Goal: Task Accomplishment & Management: Use online tool/utility

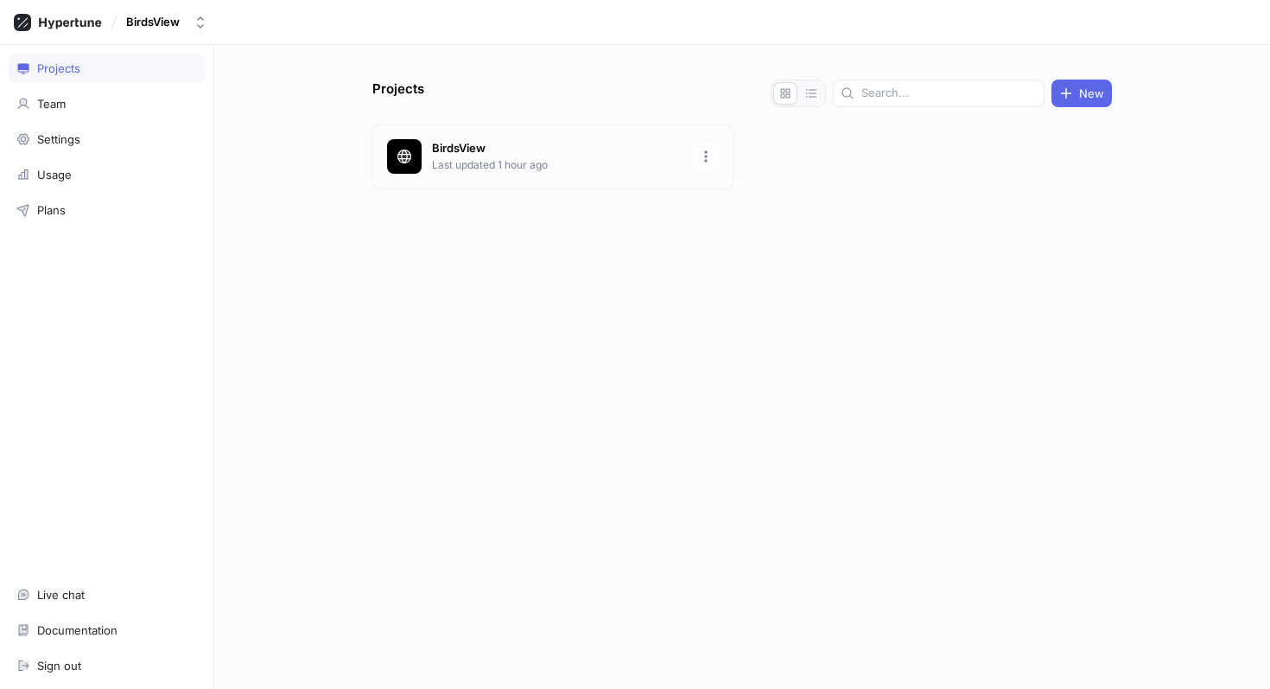
click at [537, 152] on p "BirdsView" at bounding box center [557, 148] width 251 height 17
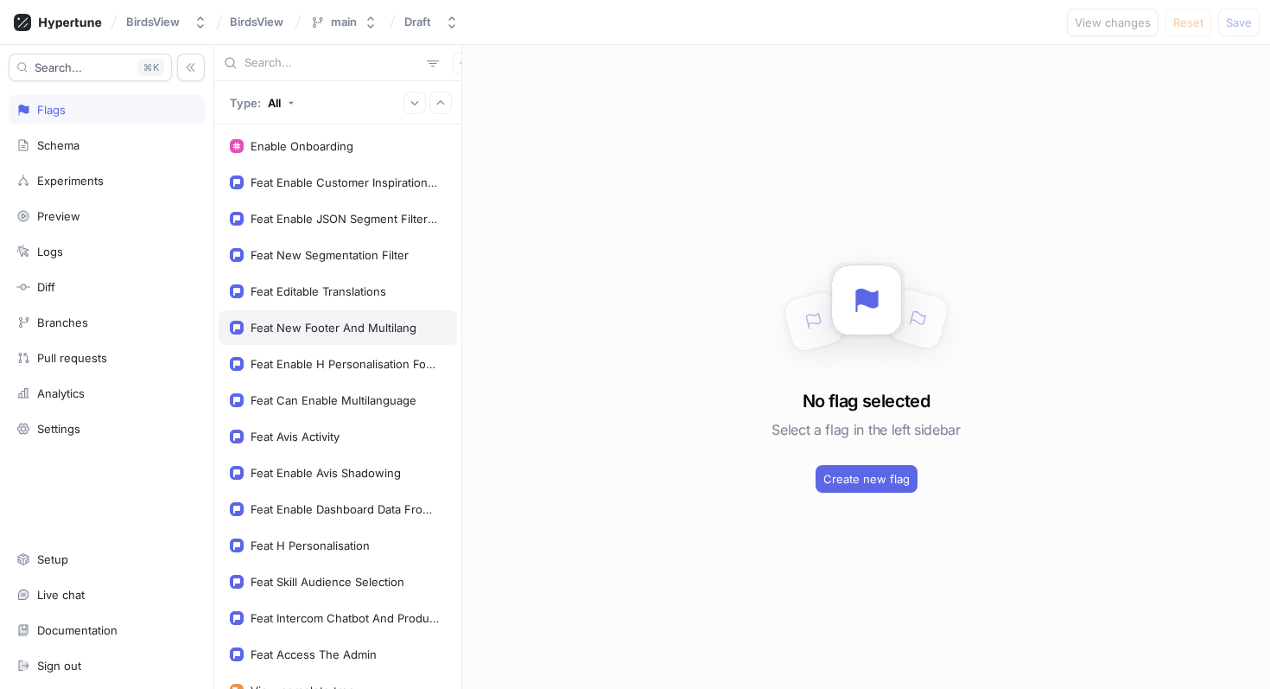
click at [351, 332] on div "Feat New Footer And Multilang" at bounding box center [334, 328] width 166 height 14
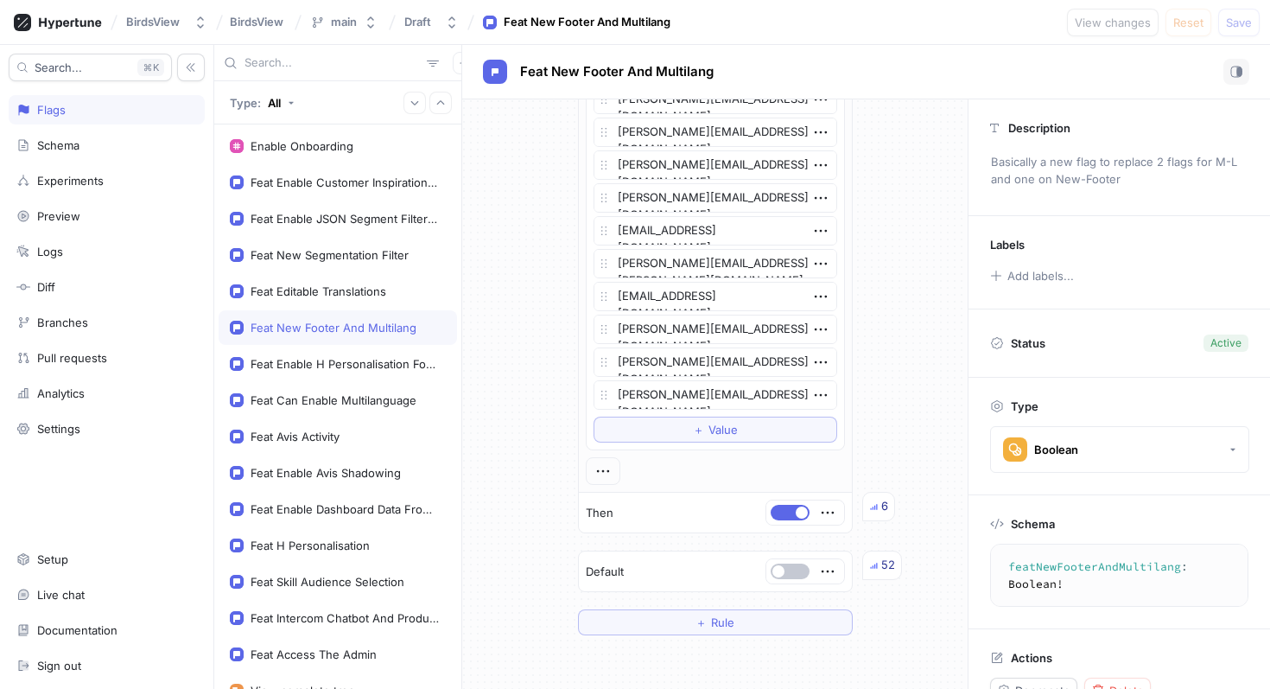
scroll to position [950, 0]
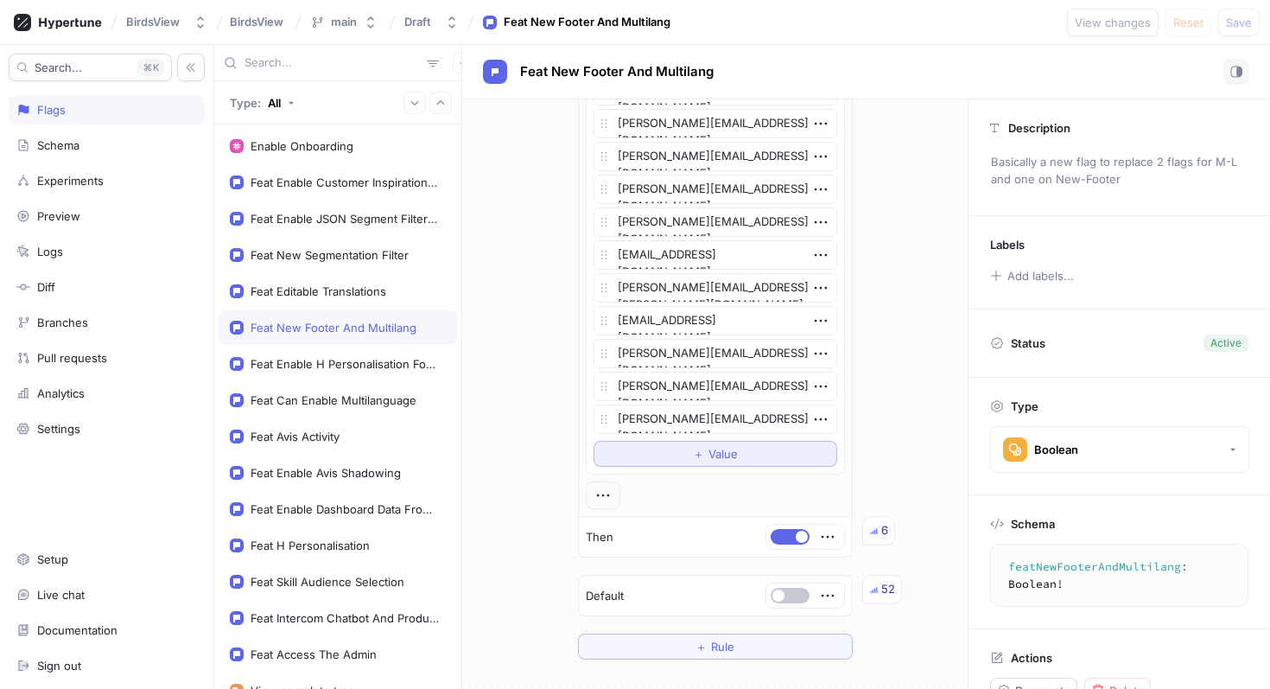
click at [697, 449] on span "＋" at bounding box center [698, 454] width 11 height 10
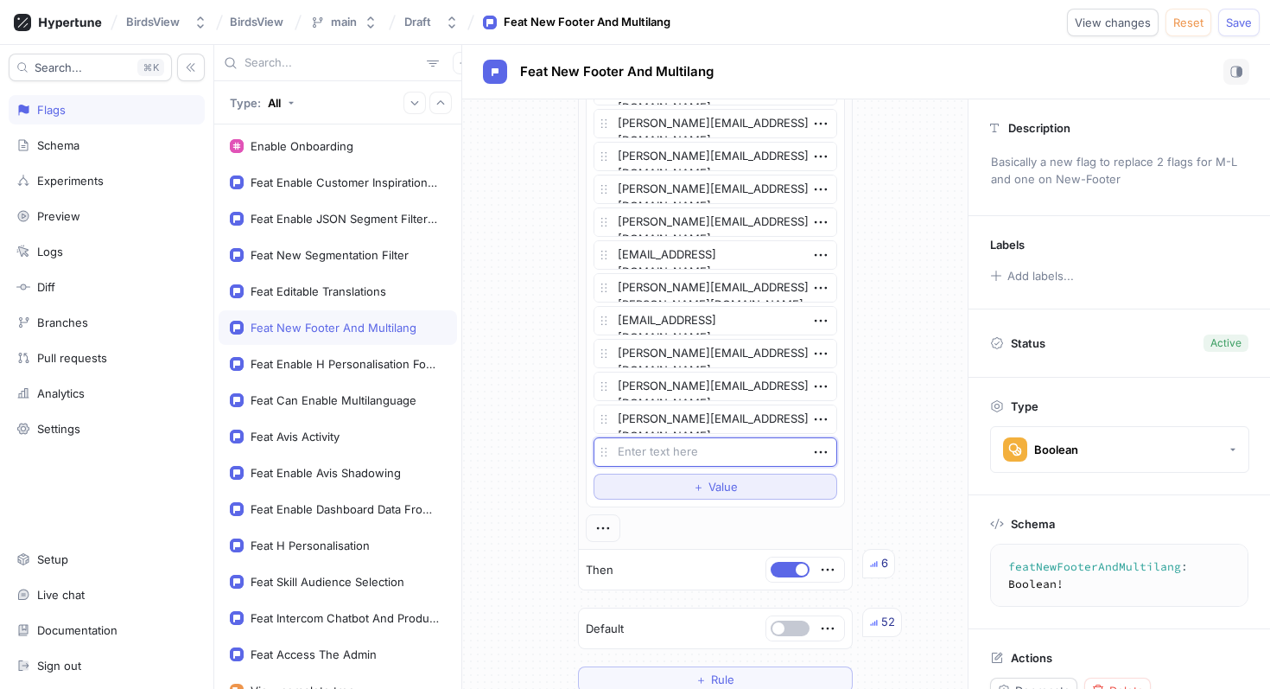
type textarea "x"
type textarea "[EMAIL_ADDRESS][DOMAIN_NAME]"
click at [1242, 12] on button "Save" at bounding box center [1239, 23] width 41 height 28
type textarea "x"
